Goal: Information Seeking & Learning: Learn about a topic

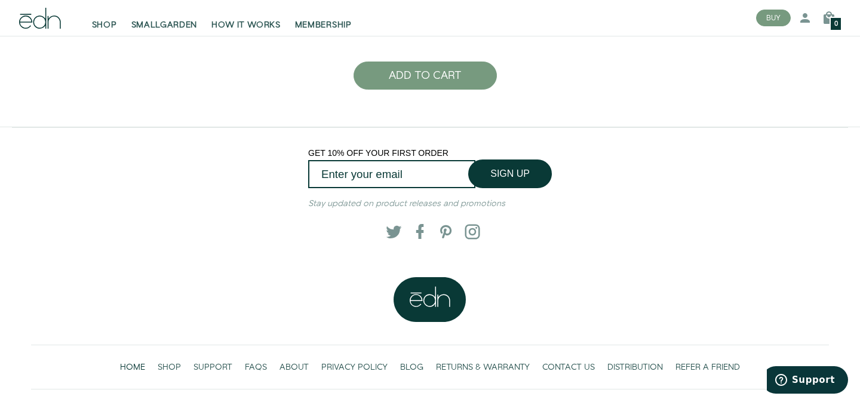
scroll to position [2745, 0]
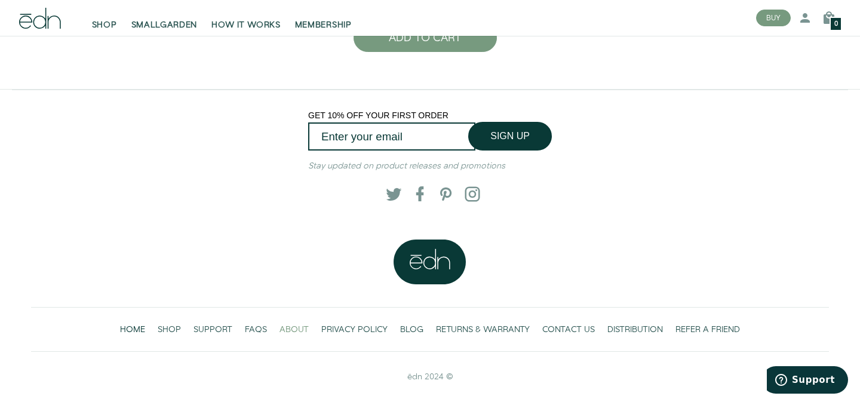
click at [291, 334] on span "ABOUT" at bounding box center [293, 330] width 29 height 12
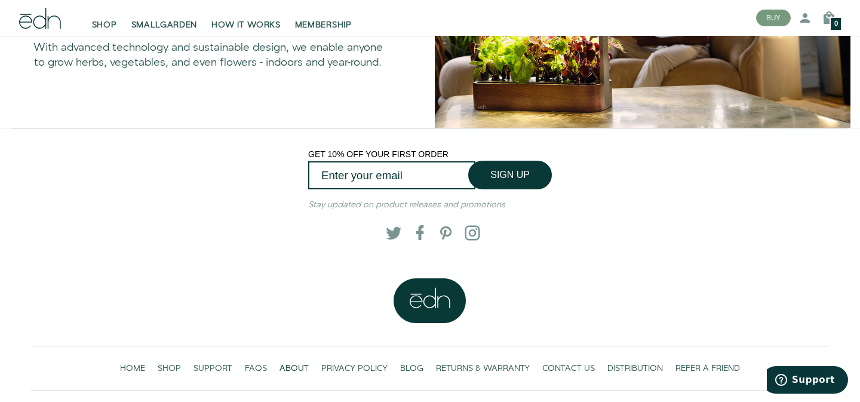
scroll to position [930, 0]
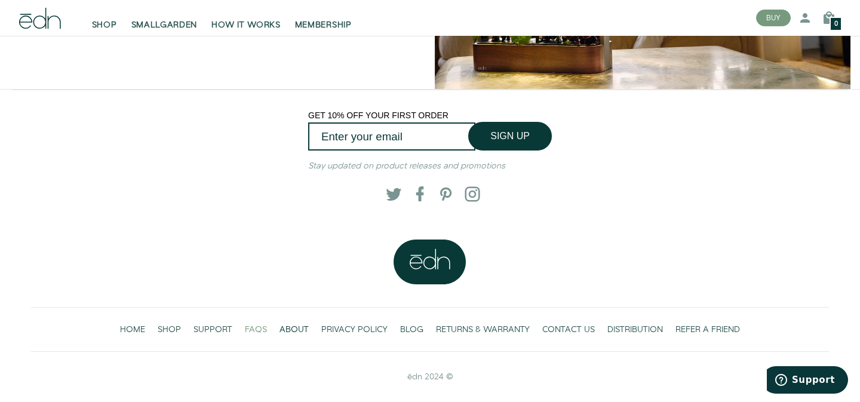
click at [254, 331] on span "FAQS" at bounding box center [256, 330] width 22 height 12
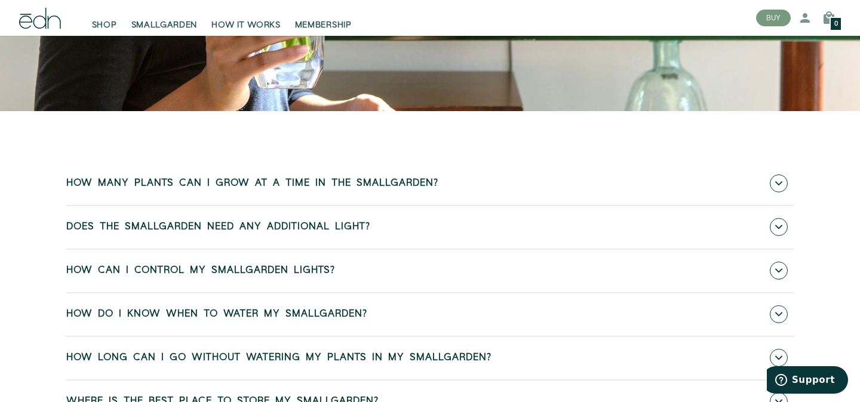
scroll to position [306, 0]
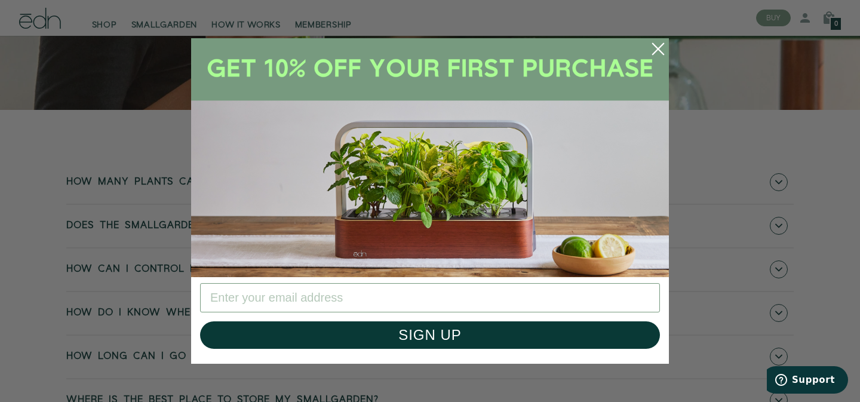
click at [663, 48] on circle "Close dialog" at bounding box center [658, 49] width 26 height 26
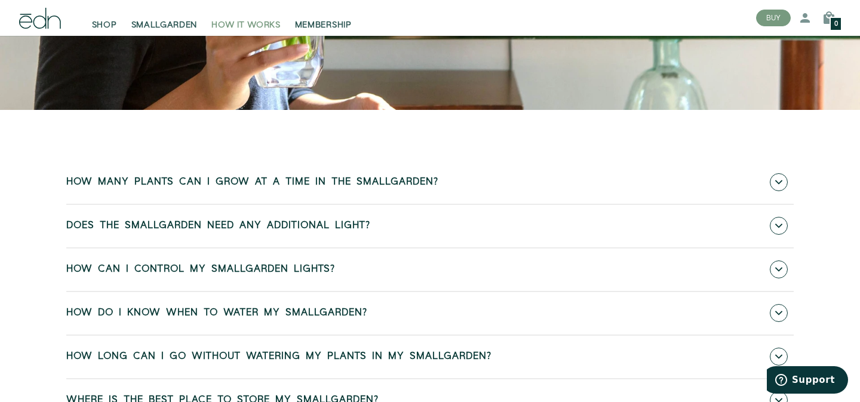
click at [272, 21] on span "HOW IT WORKS" at bounding box center [245, 25] width 69 height 12
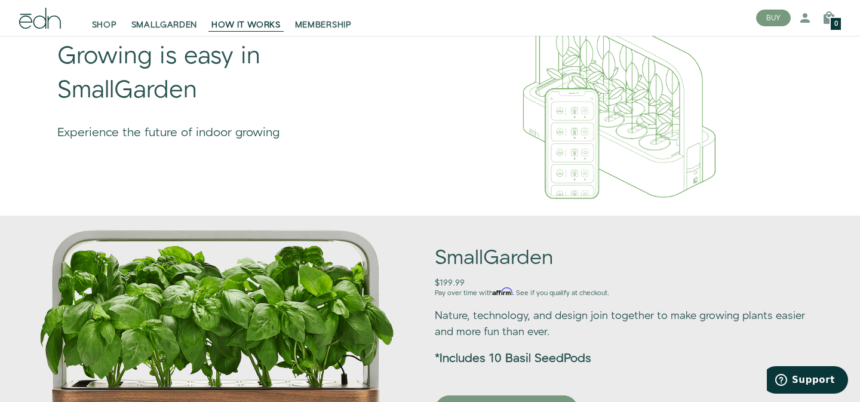
scroll to position [617, 0]
